Goal: Book appointment/travel/reservation

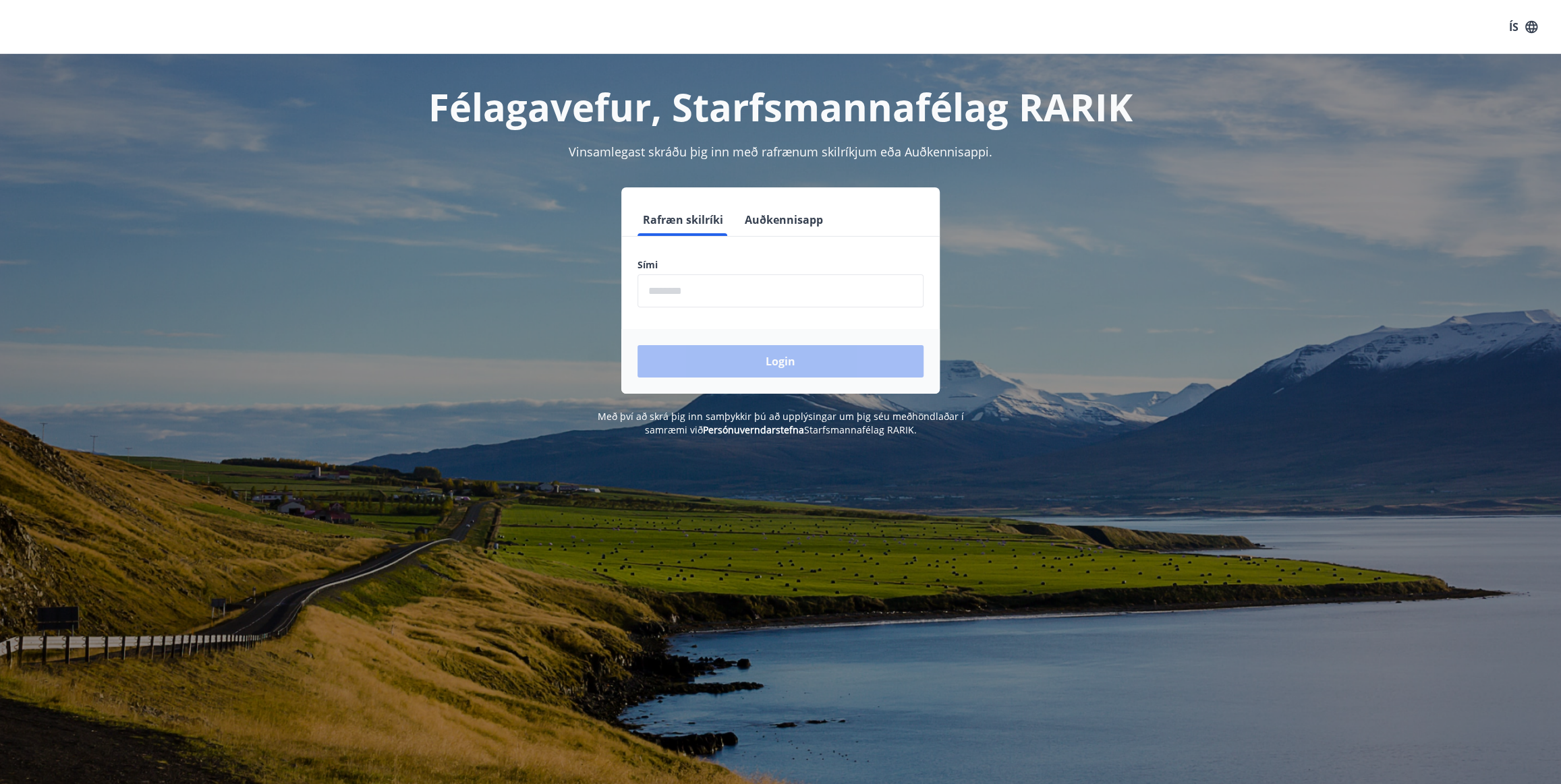
click at [702, 296] on input "phone" at bounding box center [780, 291] width 286 height 33
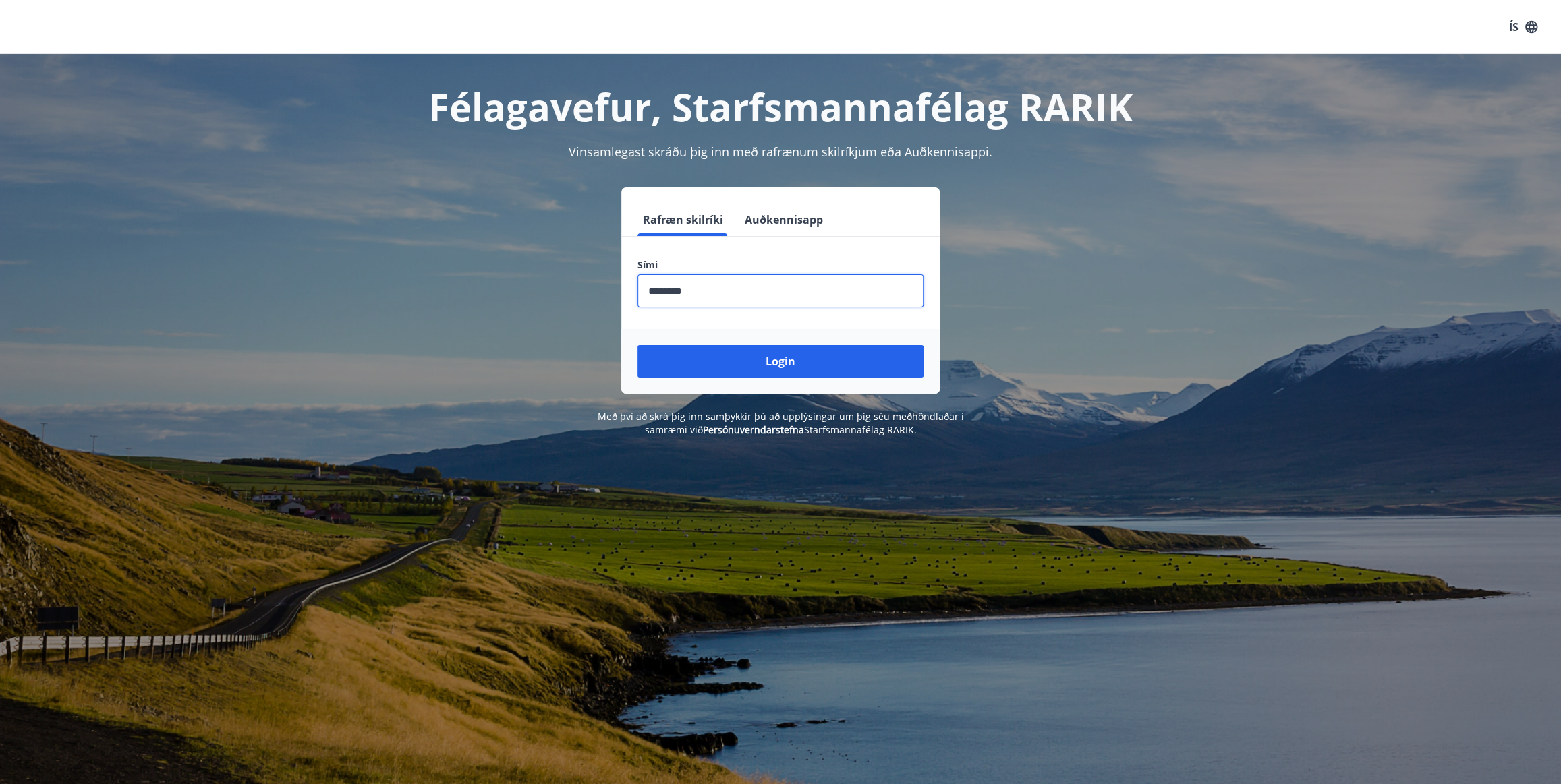
type input "********"
click at [637, 345] on button "Login" at bounding box center [780, 361] width 286 height 32
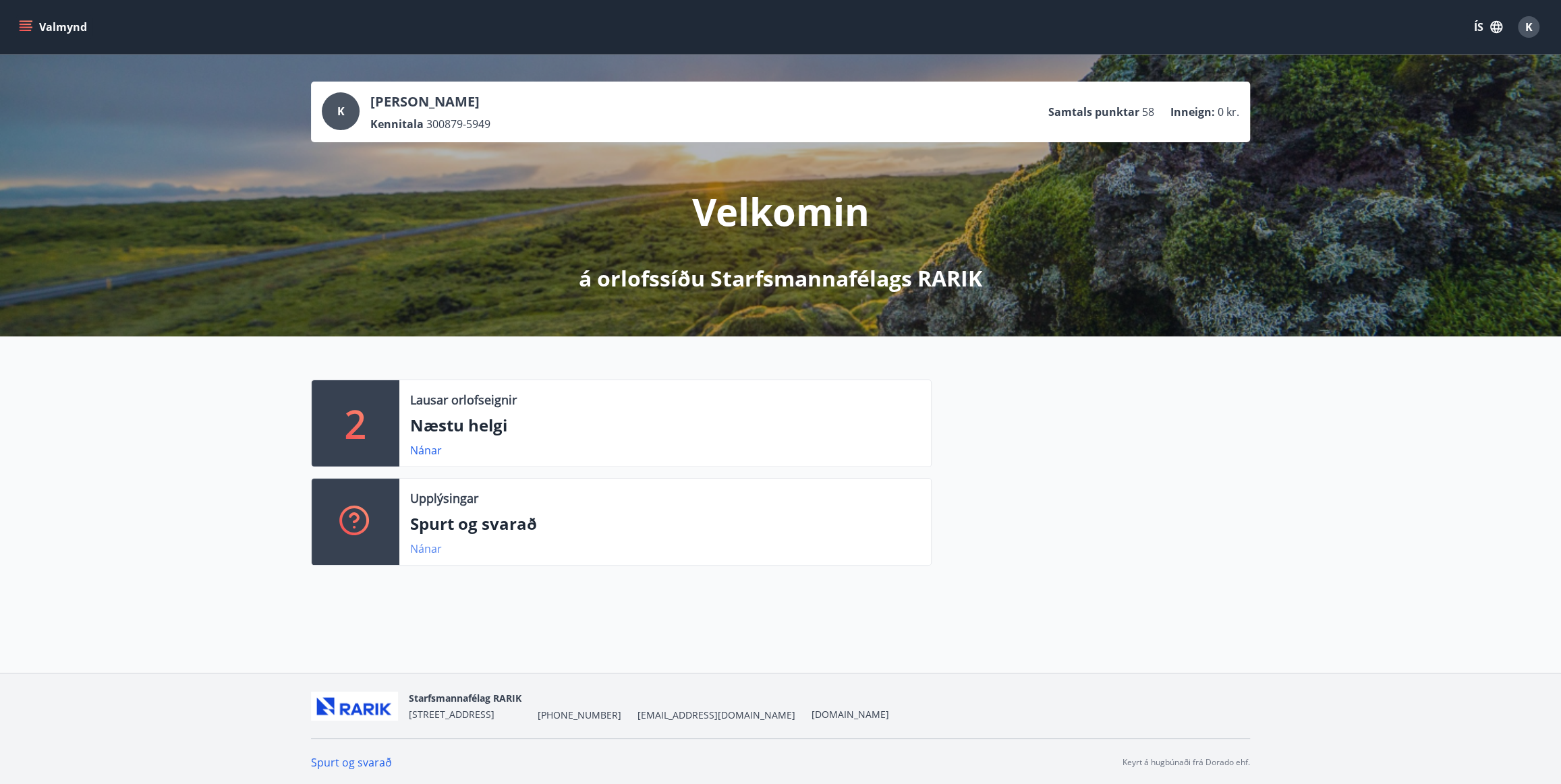
click at [422, 547] on link "Nánar" at bounding box center [426, 548] width 31 height 15
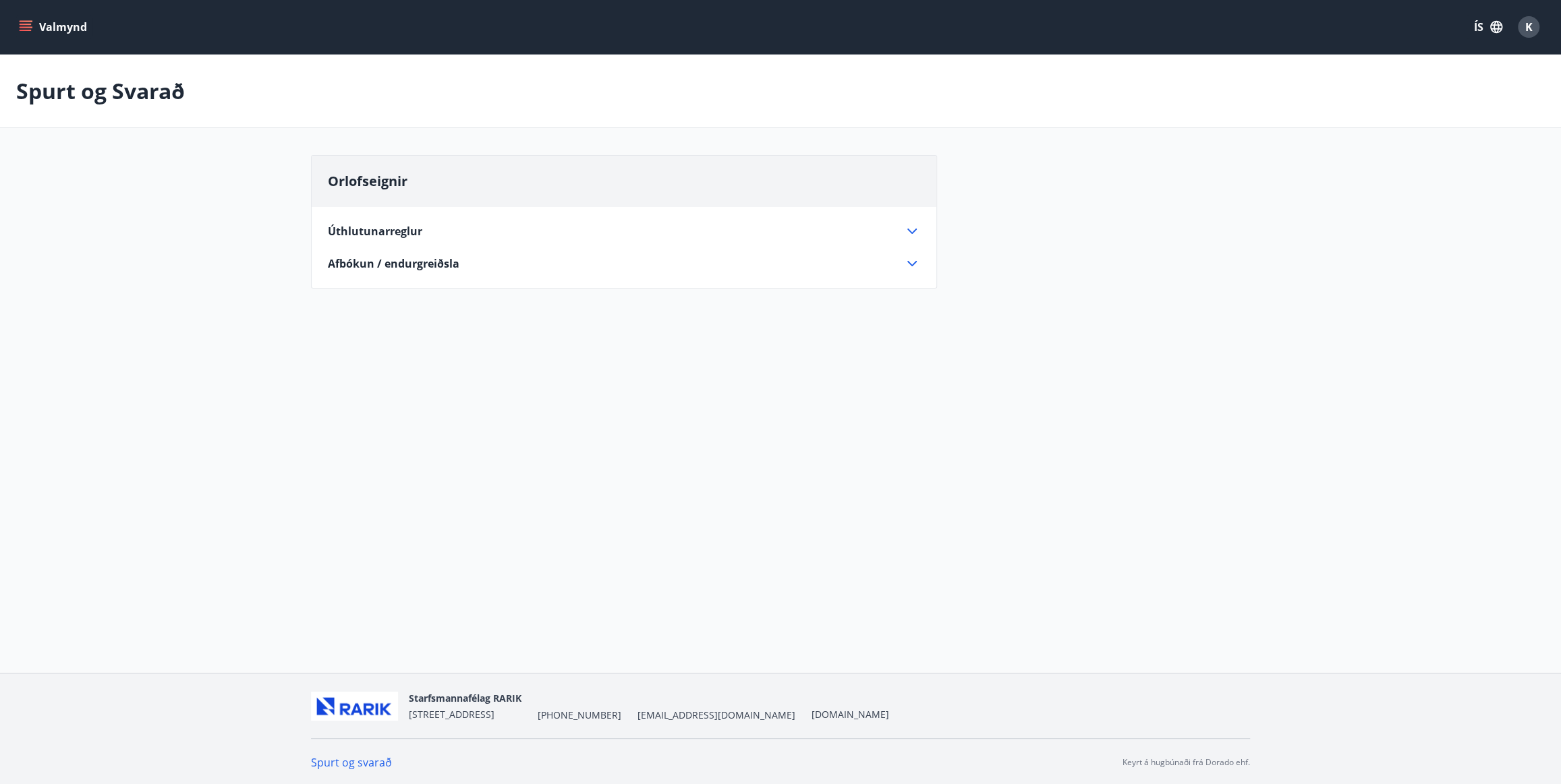
click at [911, 226] on icon at bounding box center [911, 231] width 16 height 16
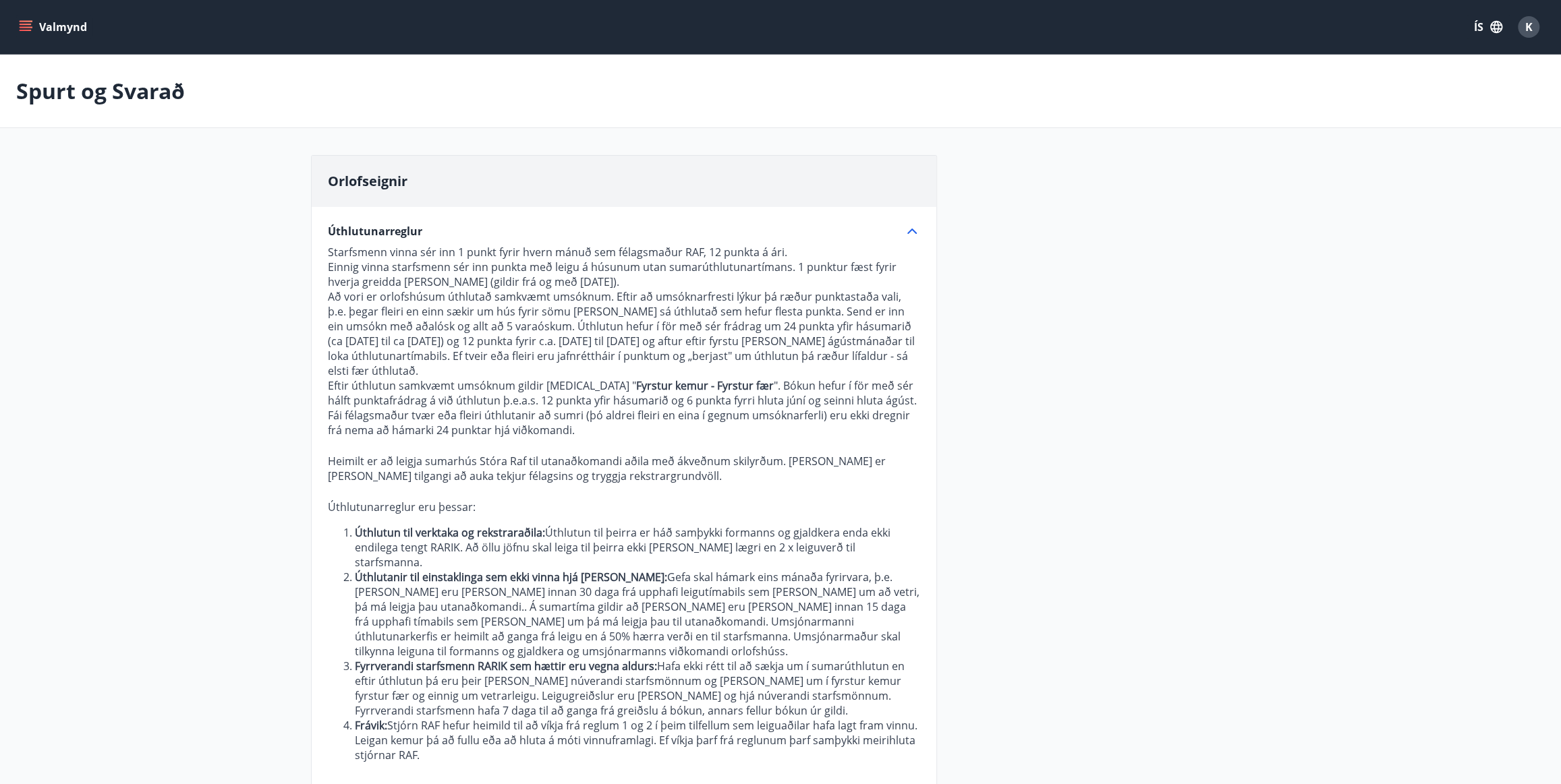
click at [28, 20] on icon "menu" at bounding box center [26, 27] width 14 height 14
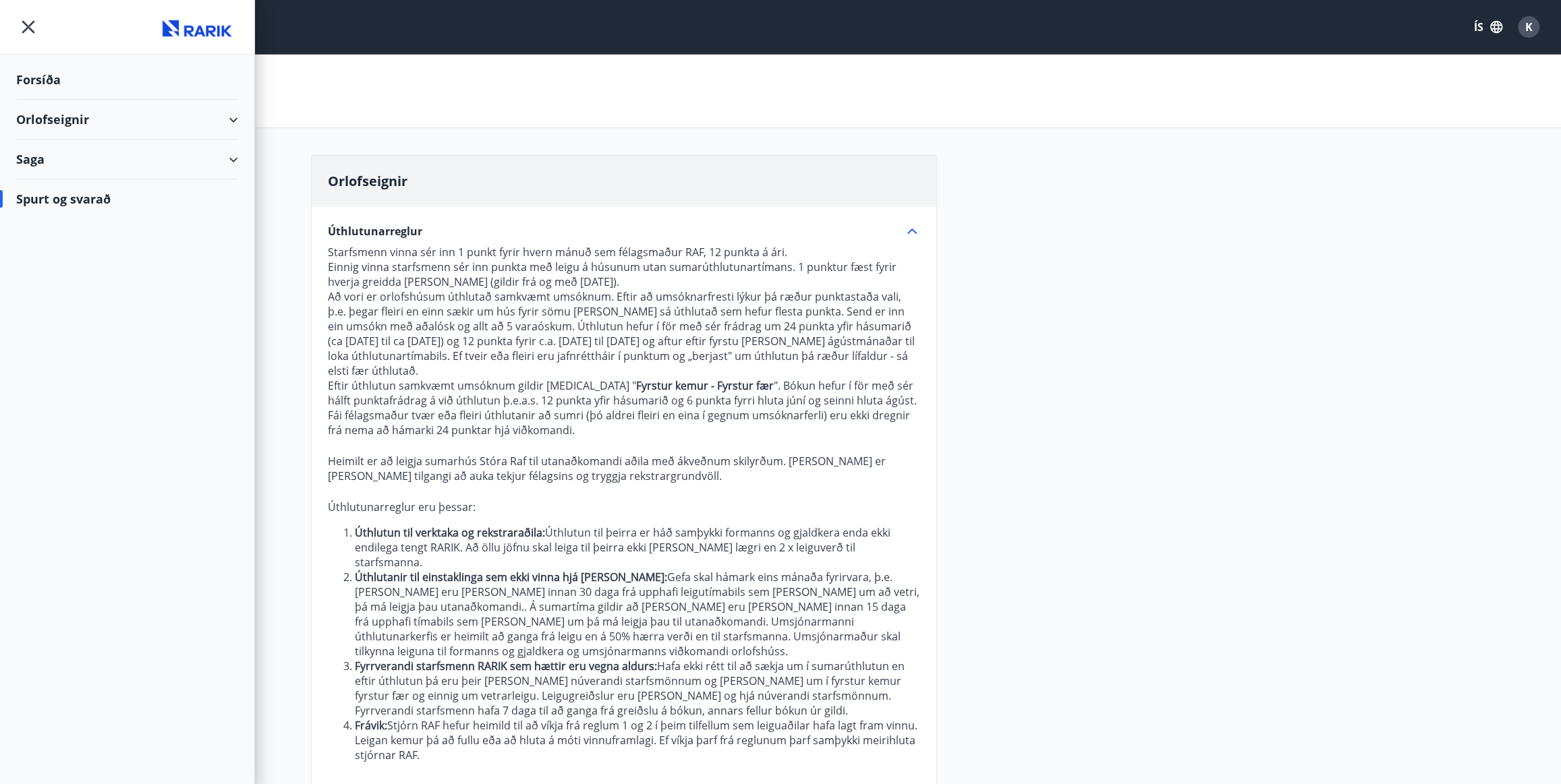
click at [70, 121] on div "Orlofseignir" at bounding box center [127, 119] width 222 height 40
click at [67, 181] on div "Bókunardagatal" at bounding box center [127, 181] width 201 height 28
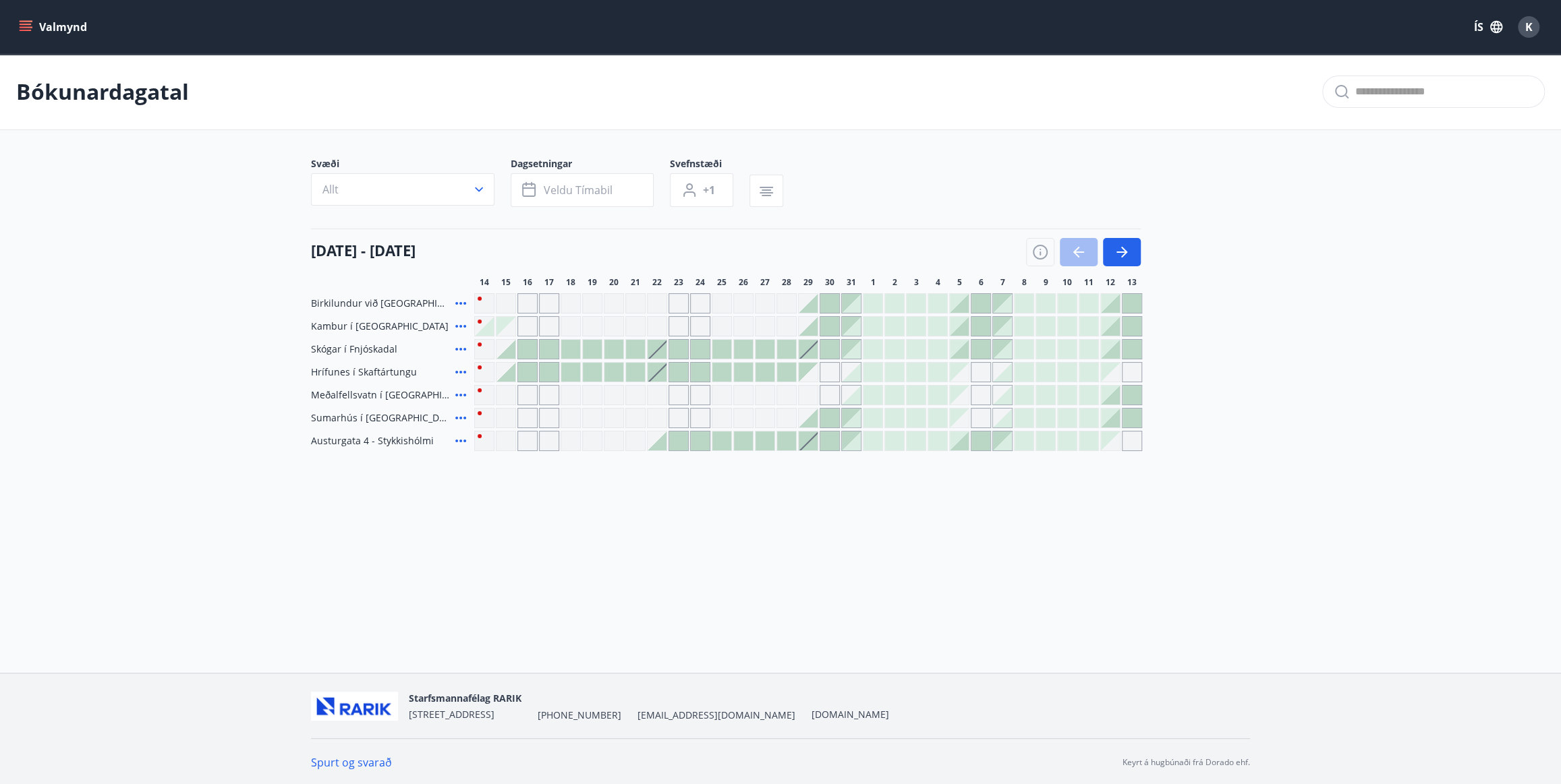
click at [877, 355] on div at bounding box center [873, 349] width 19 height 19
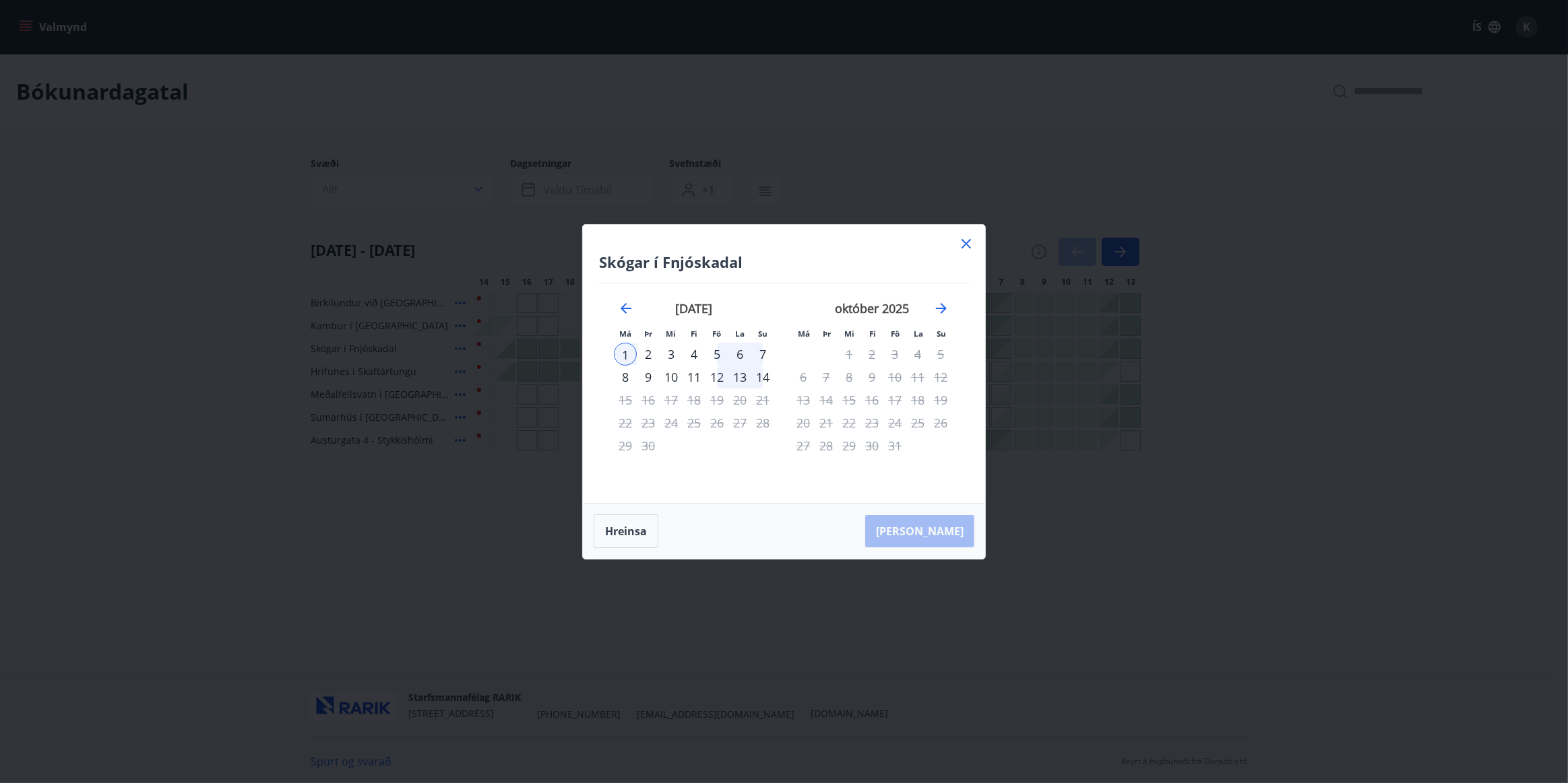
click at [616, 528] on button "Hreinsa" at bounding box center [626, 531] width 65 height 34
click at [970, 242] on icon at bounding box center [966, 243] width 16 height 16
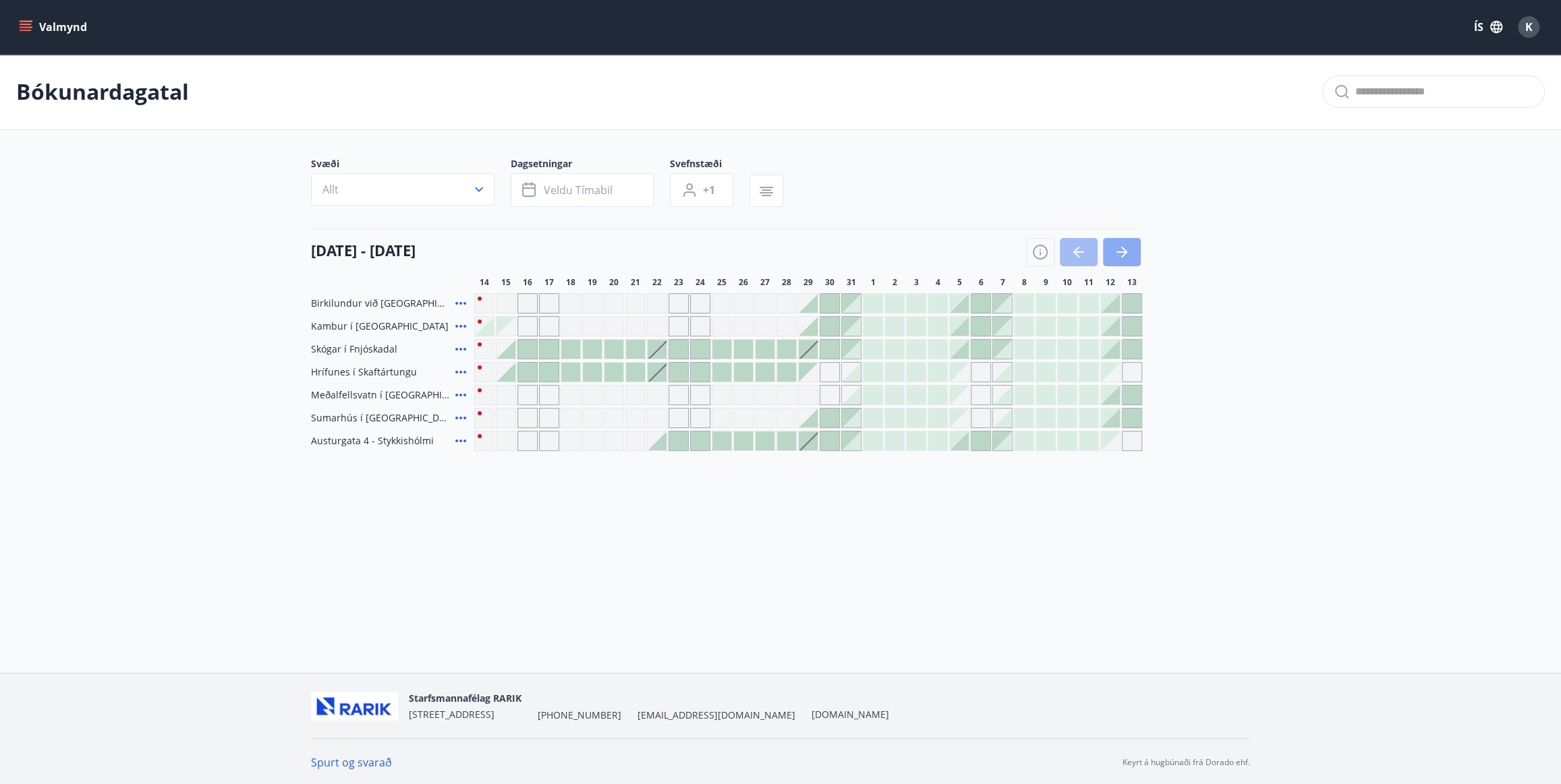
click at [1120, 252] on icon "button" at bounding box center [1122, 253] width 11 height 2
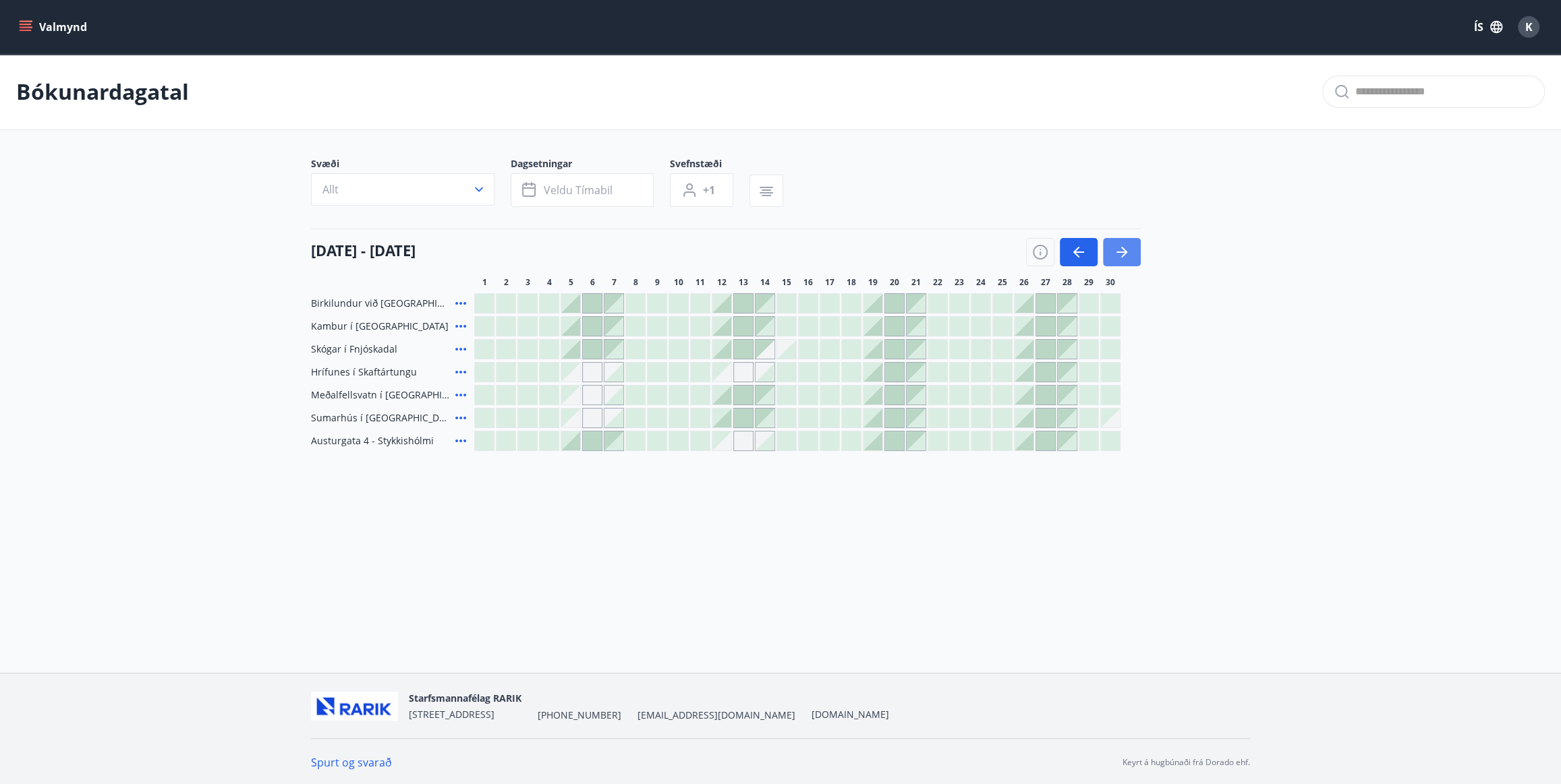
click at [1120, 252] on icon "button" at bounding box center [1122, 253] width 11 height 2
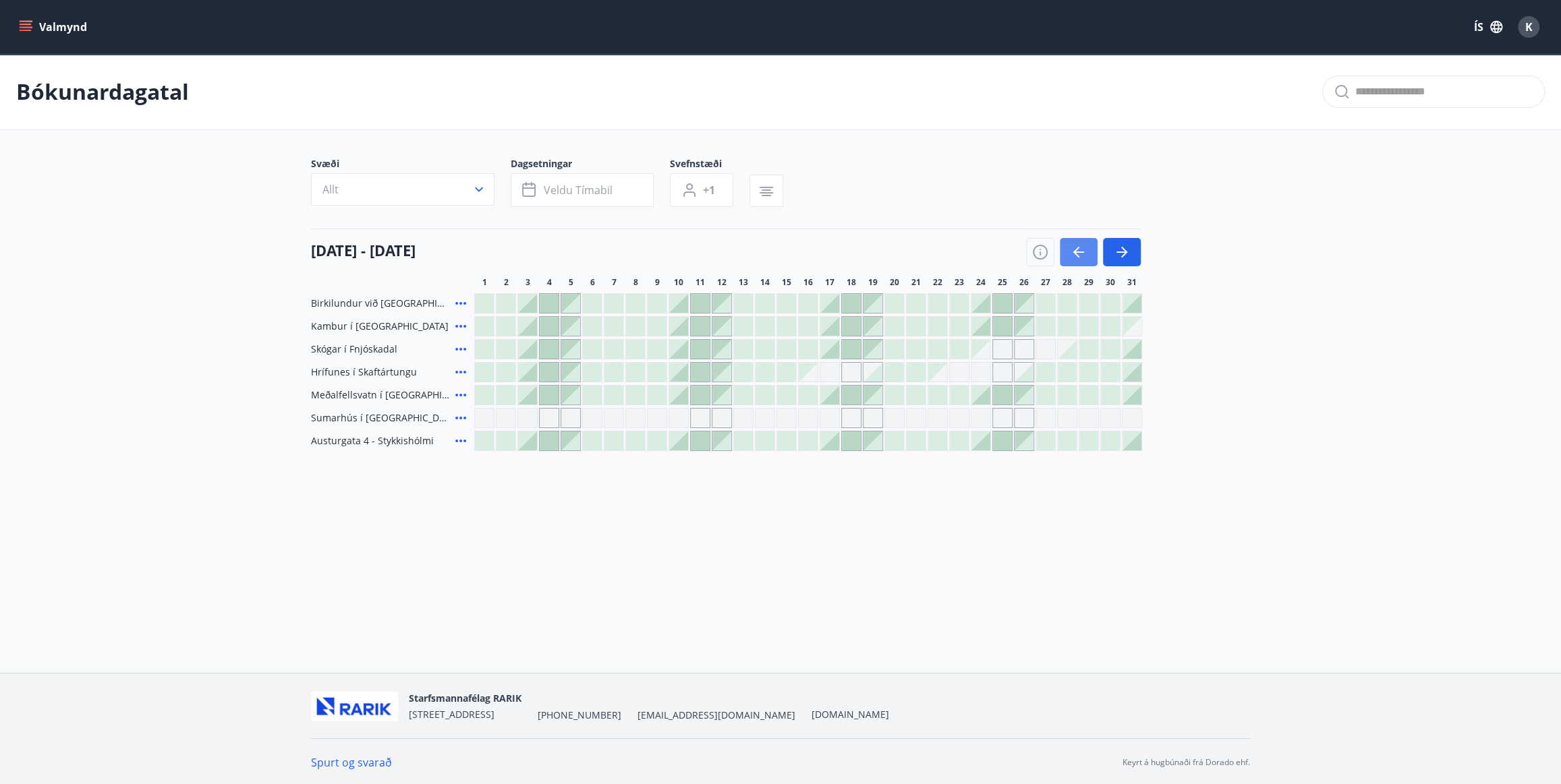
click at [1081, 255] on icon "button" at bounding box center [1078, 252] width 16 height 16
